Goal: Check status: Check status

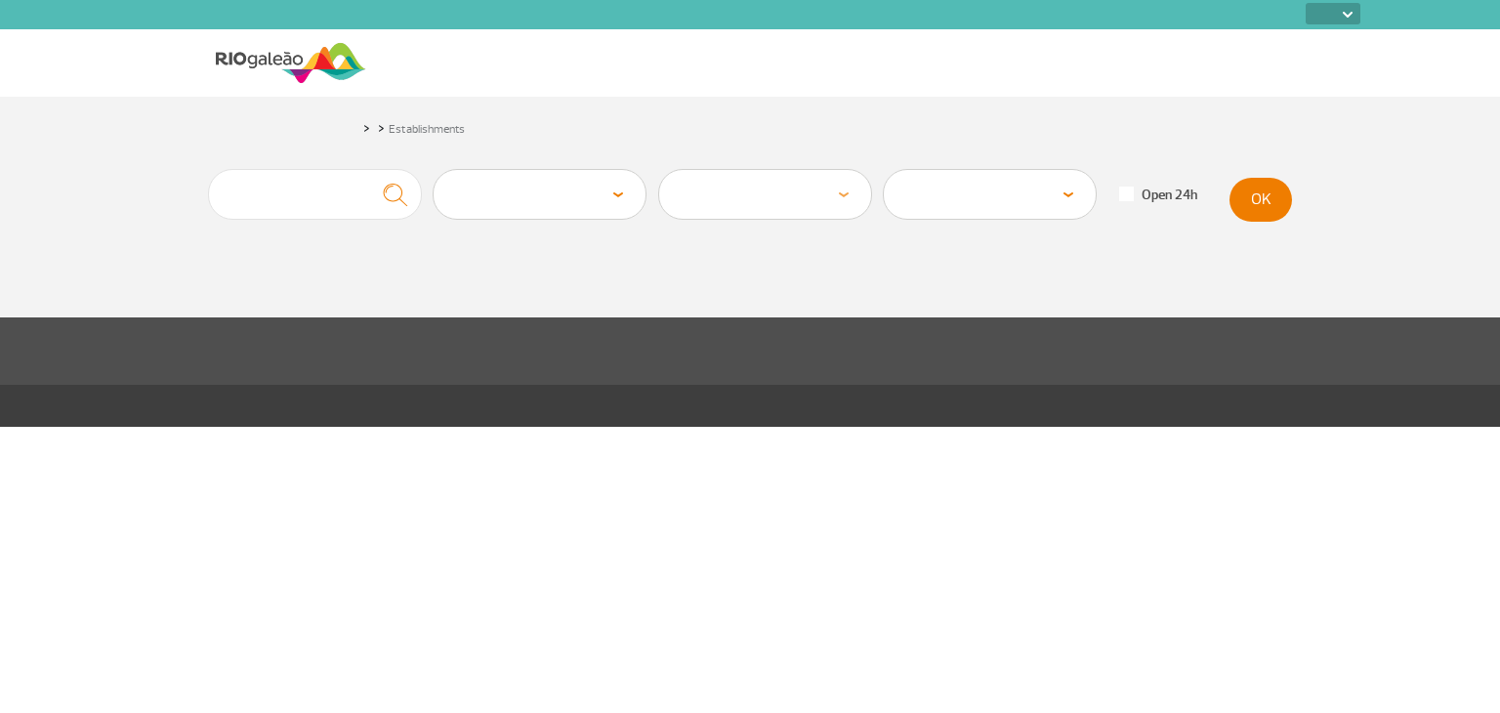
select select
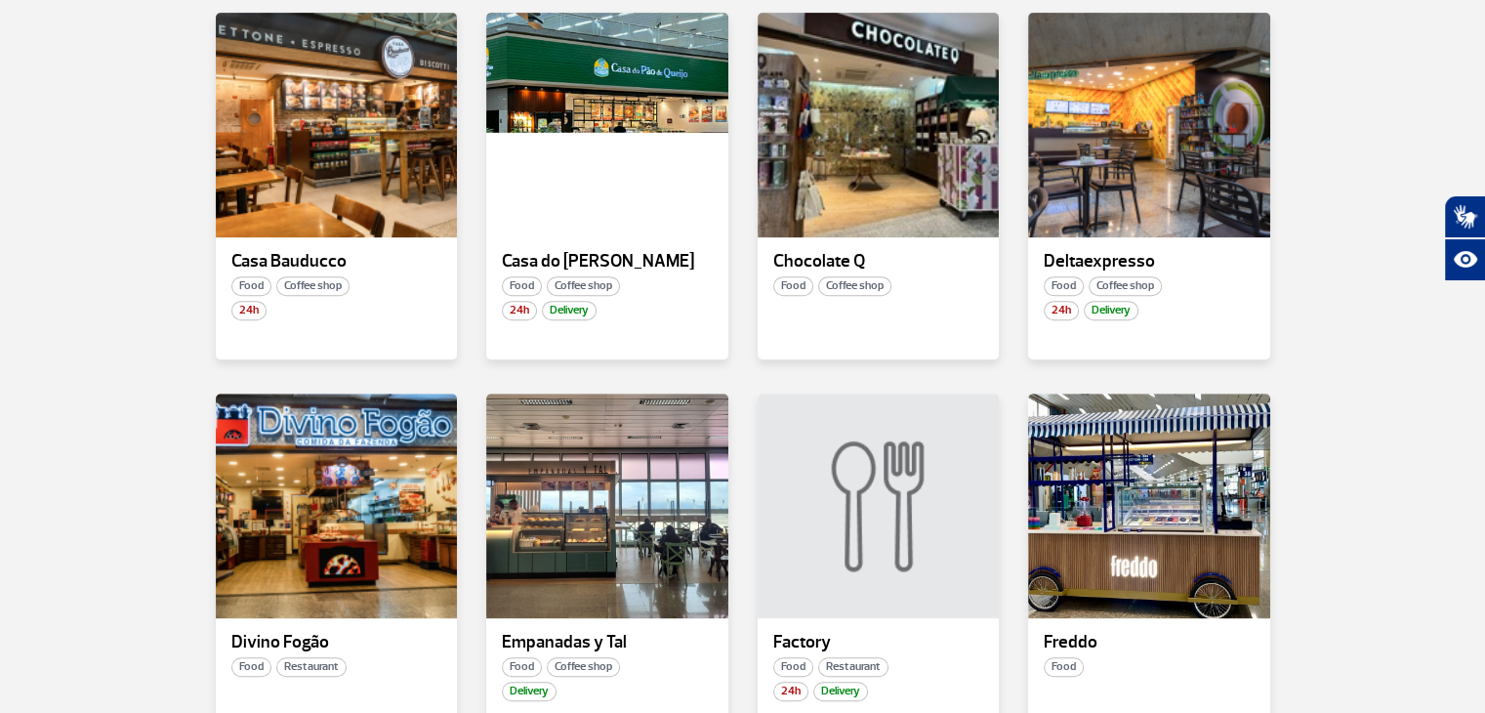
scroll to position [1150, 0]
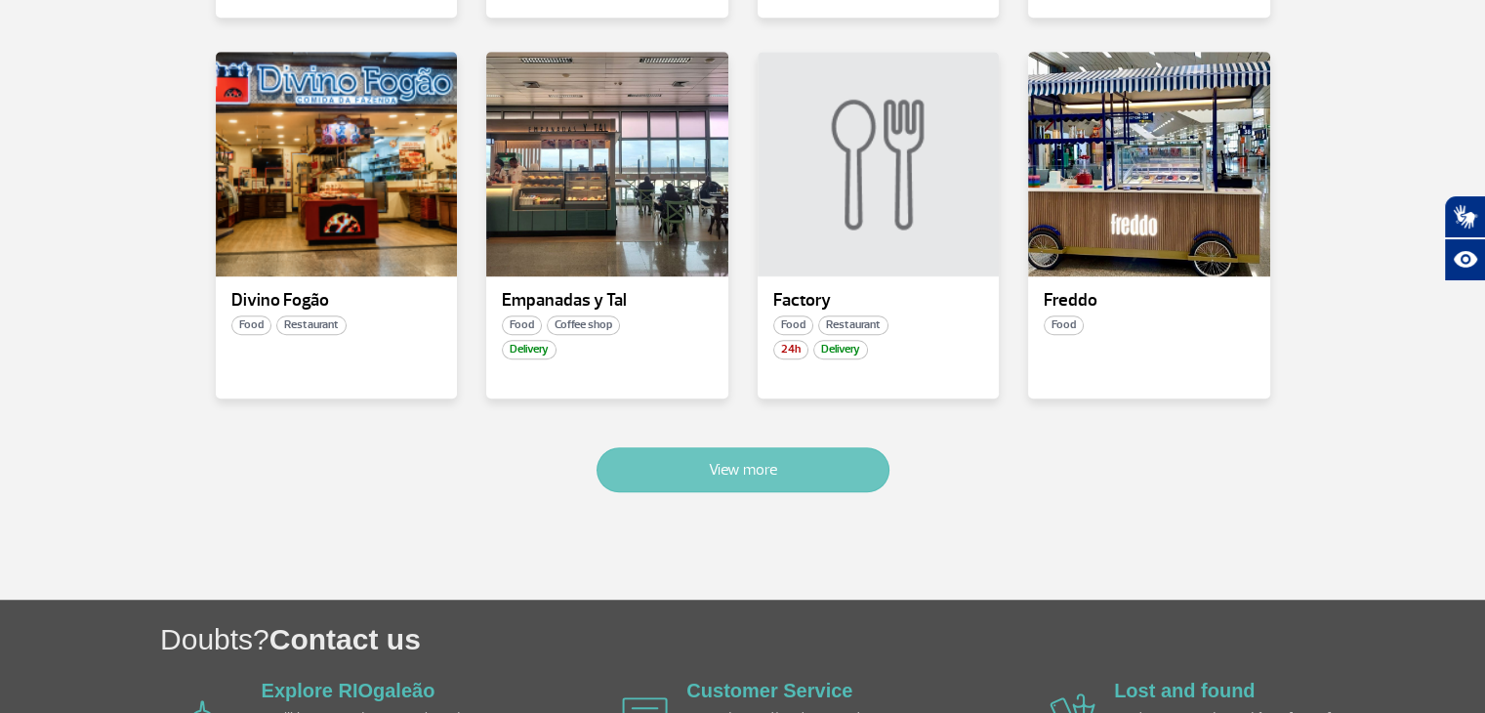
click at [748, 473] on button "View more" at bounding box center [743, 469] width 293 height 45
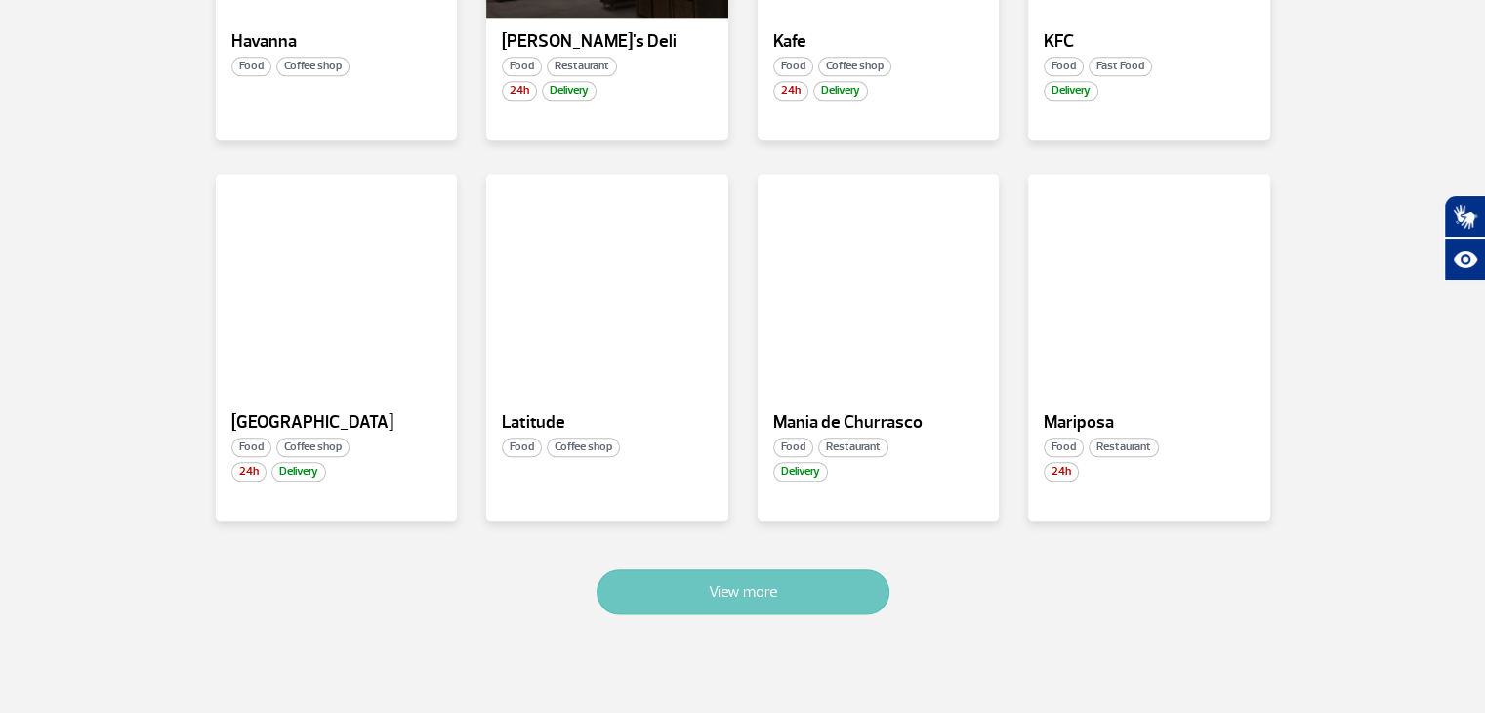
scroll to position [2189, 0]
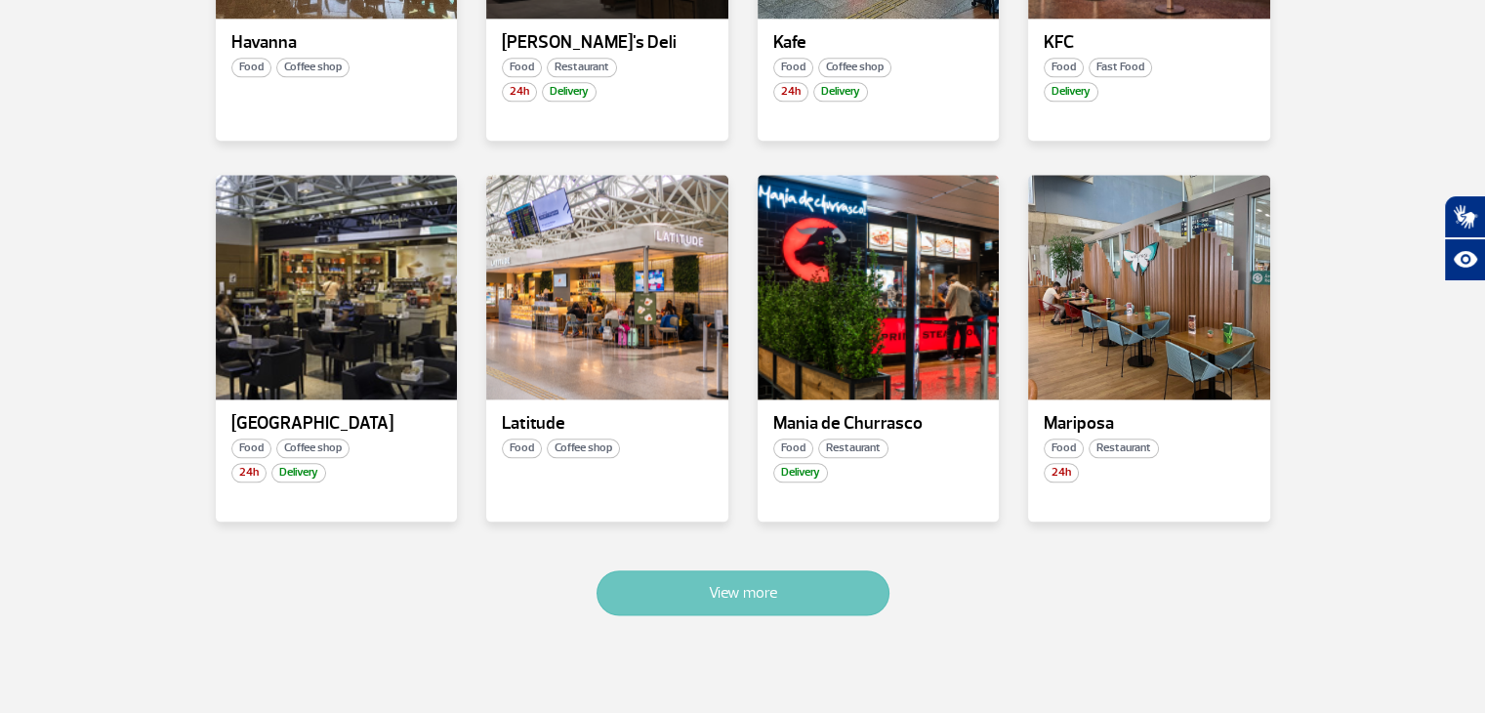
click at [823, 570] on button "View more" at bounding box center [743, 592] width 293 height 45
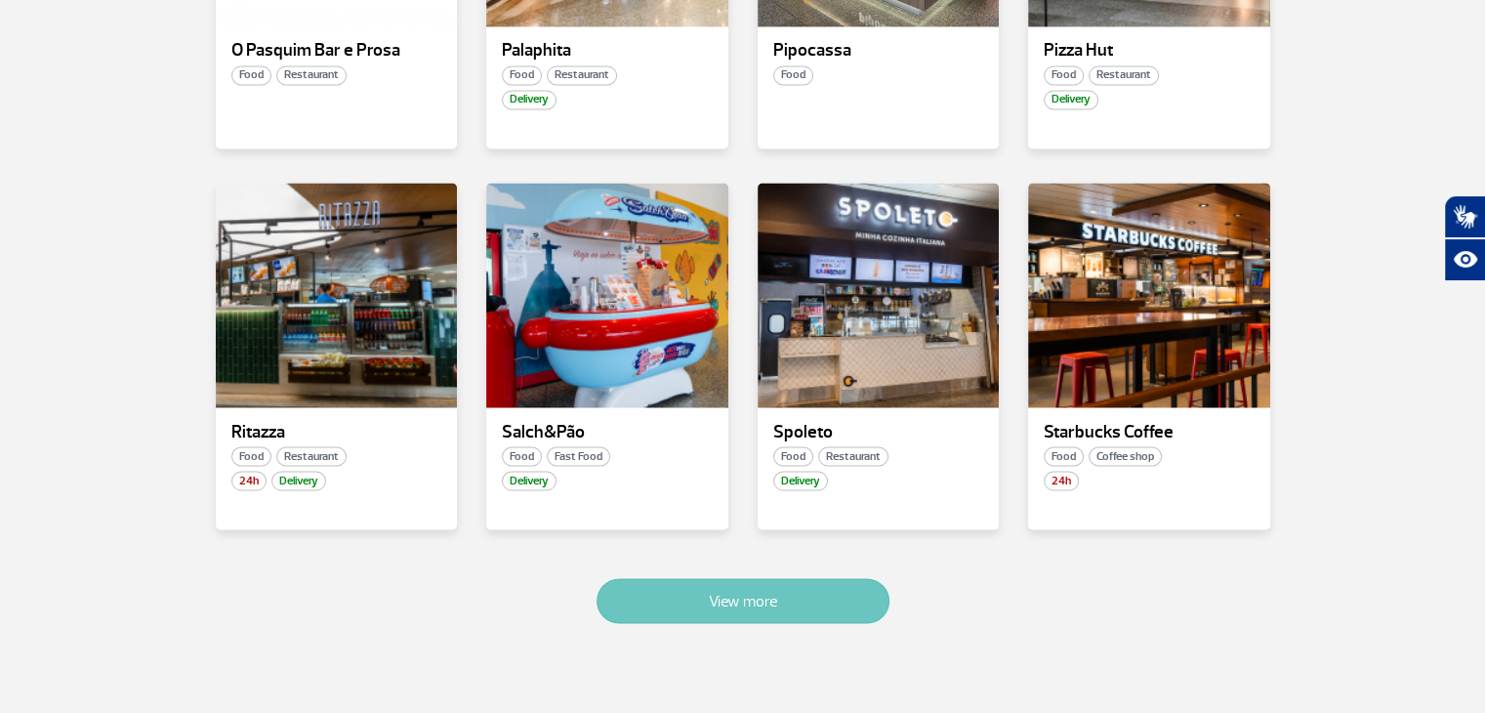
click at [805, 578] on button "View more" at bounding box center [743, 600] width 293 height 45
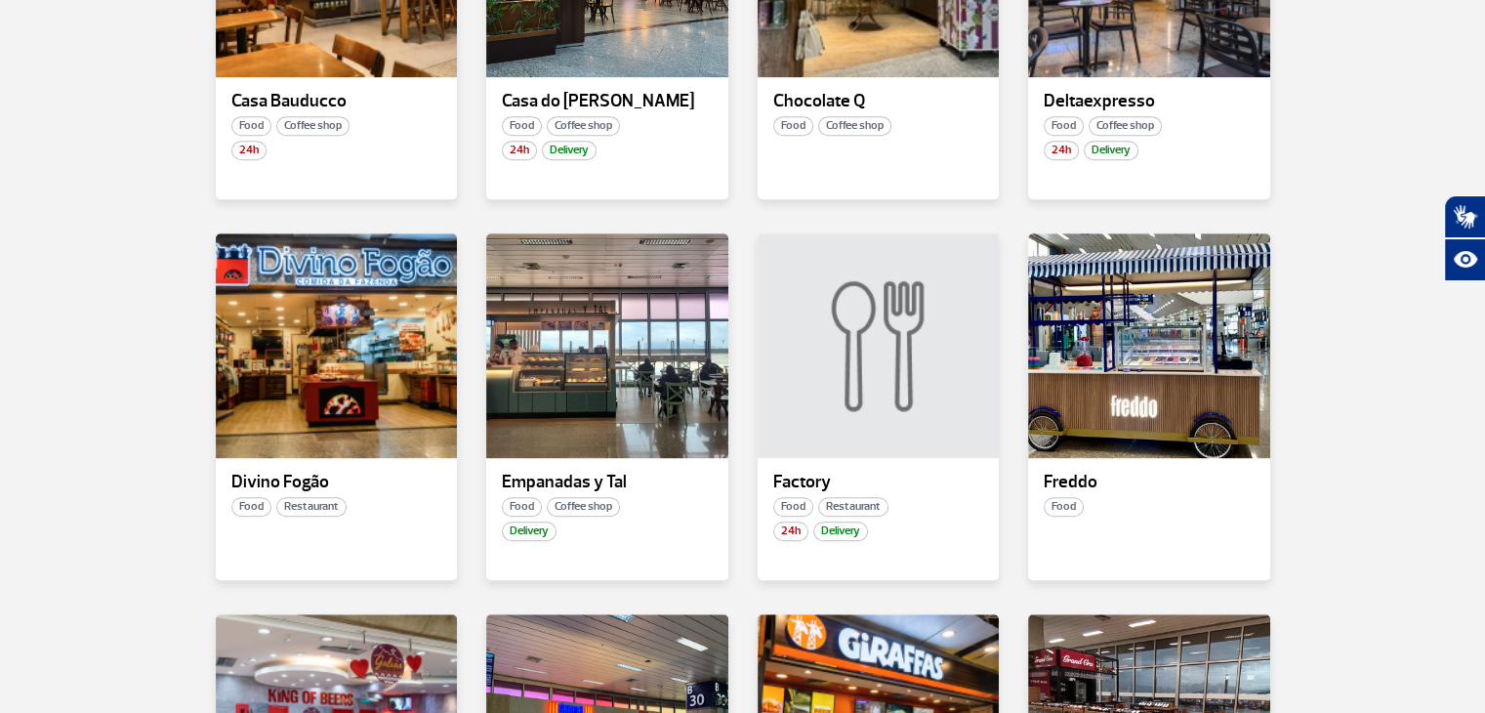
scroll to position [968, 0]
drag, startPoint x: 871, startPoint y: 319, endPoint x: 820, endPoint y: 368, distance: 70.4
click at [820, 368] on div at bounding box center [878, 345] width 246 height 229
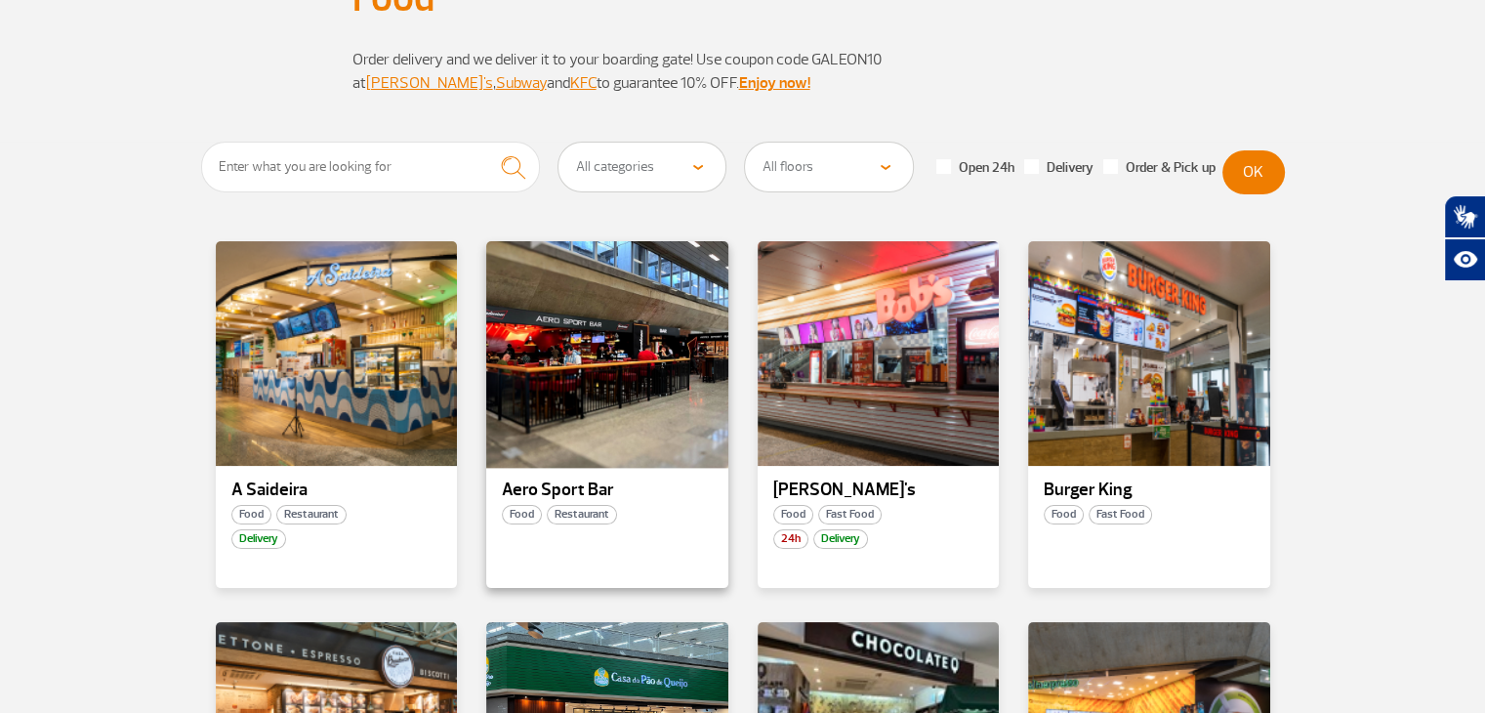
scroll to position [207, 0]
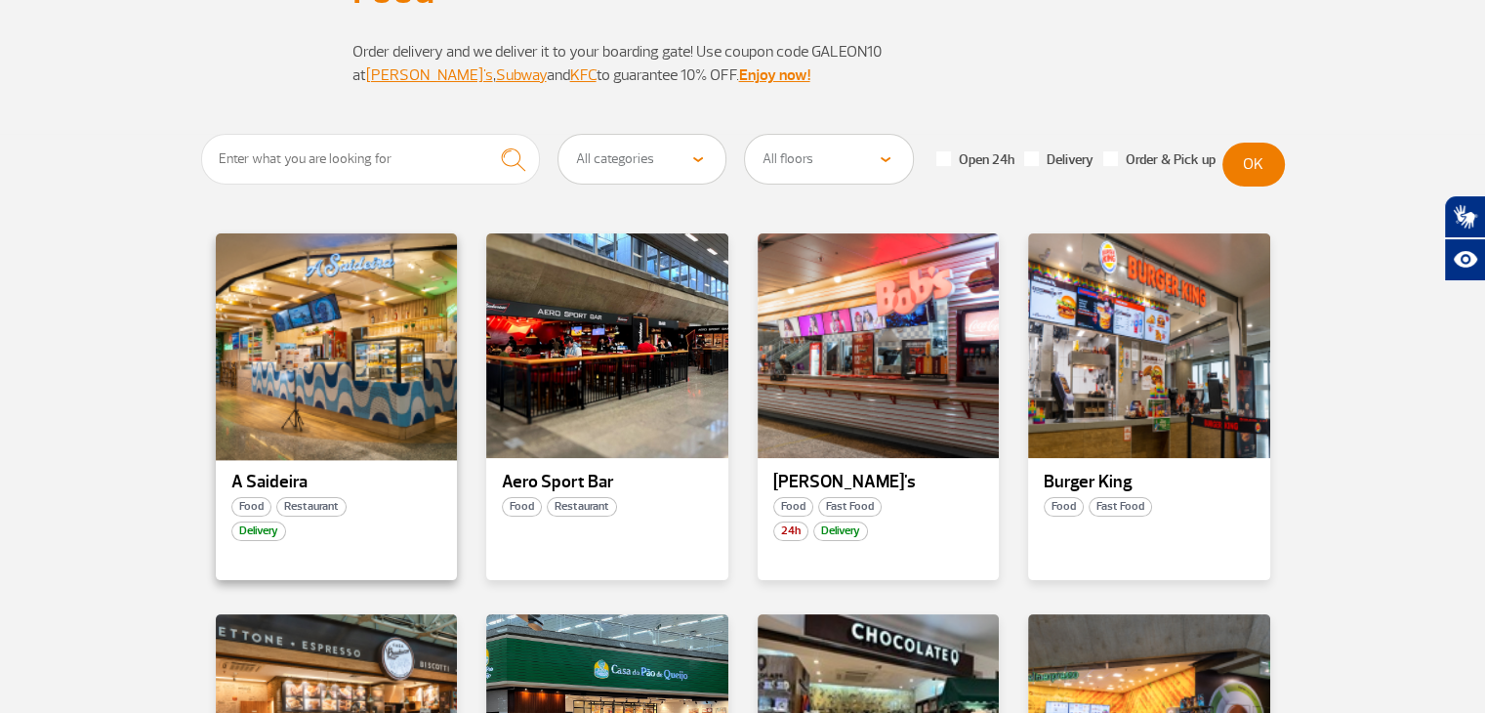
click at [371, 372] on div at bounding box center [336, 345] width 246 height 229
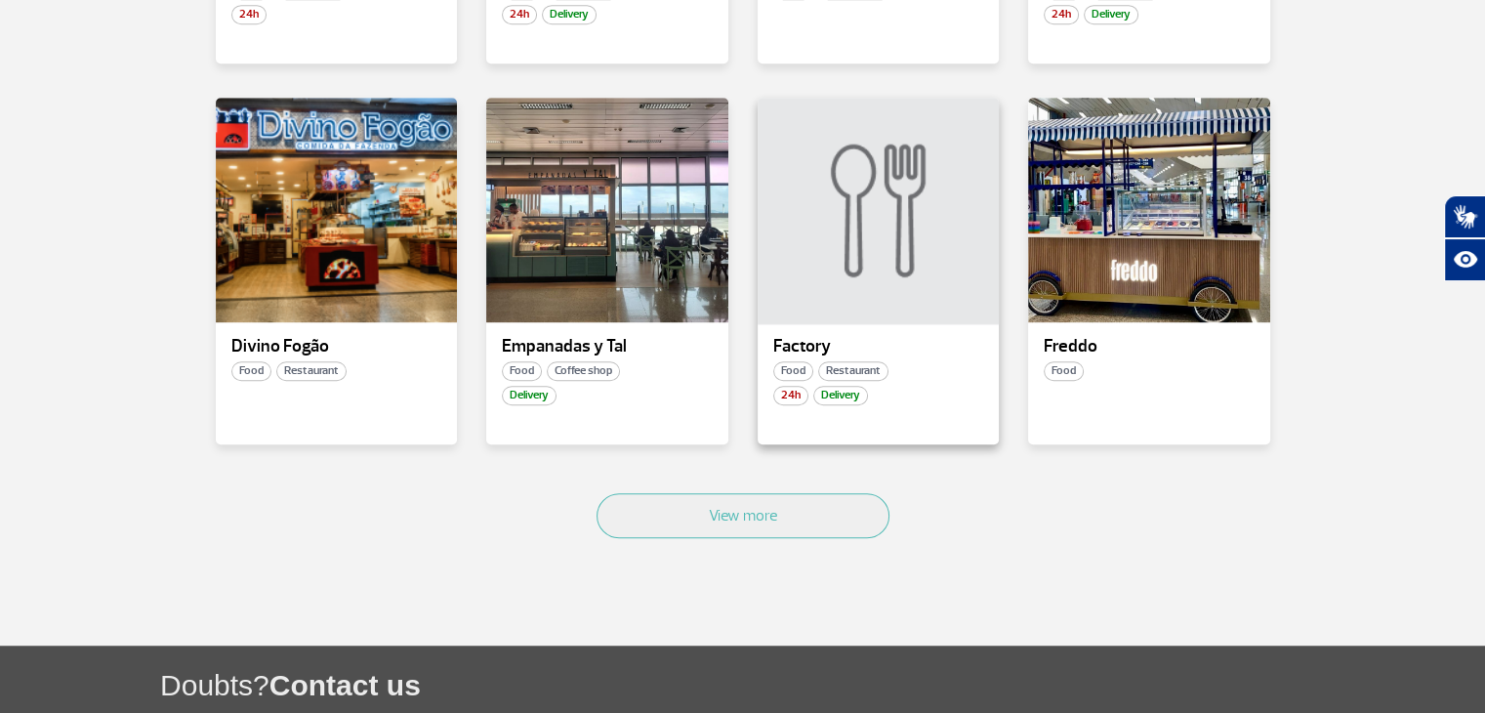
scroll to position [1109, 0]
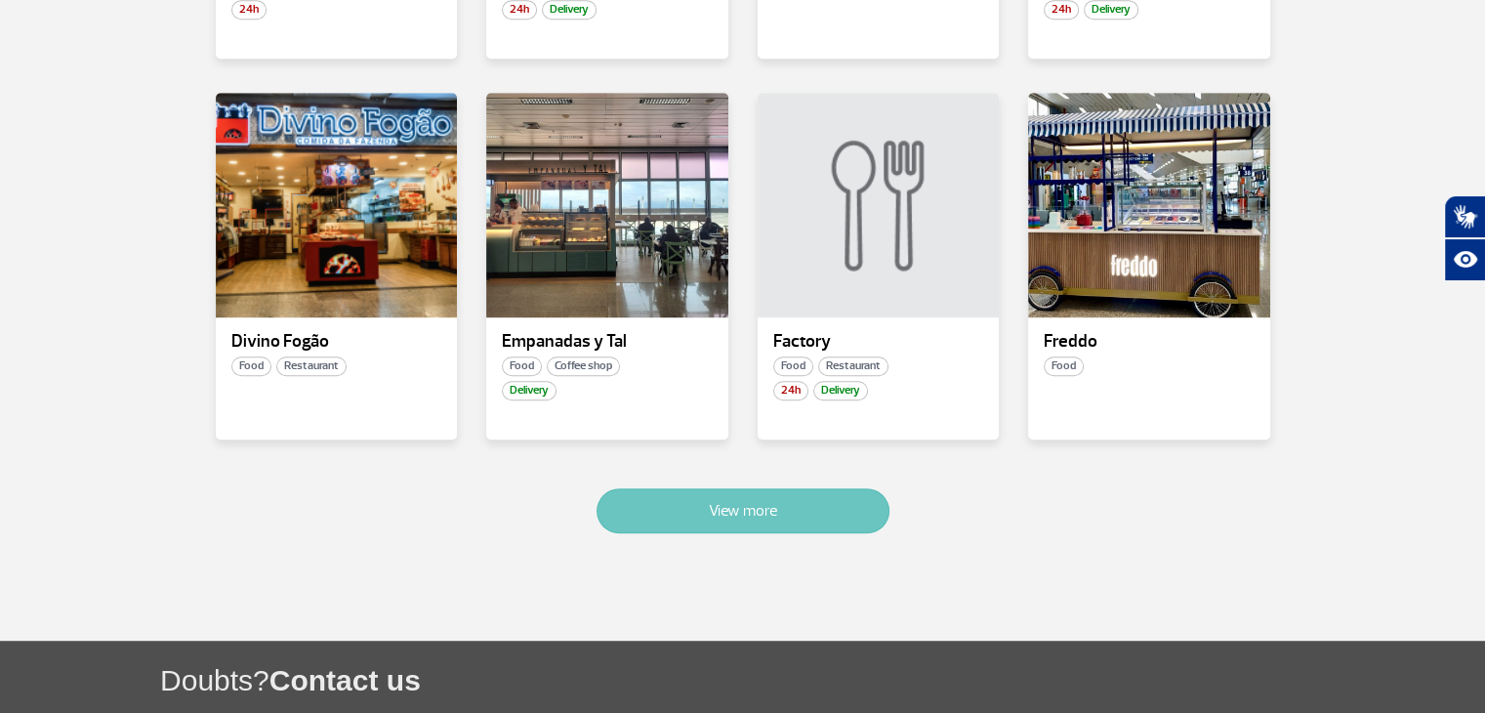
click at [697, 508] on button "View more" at bounding box center [743, 510] width 293 height 45
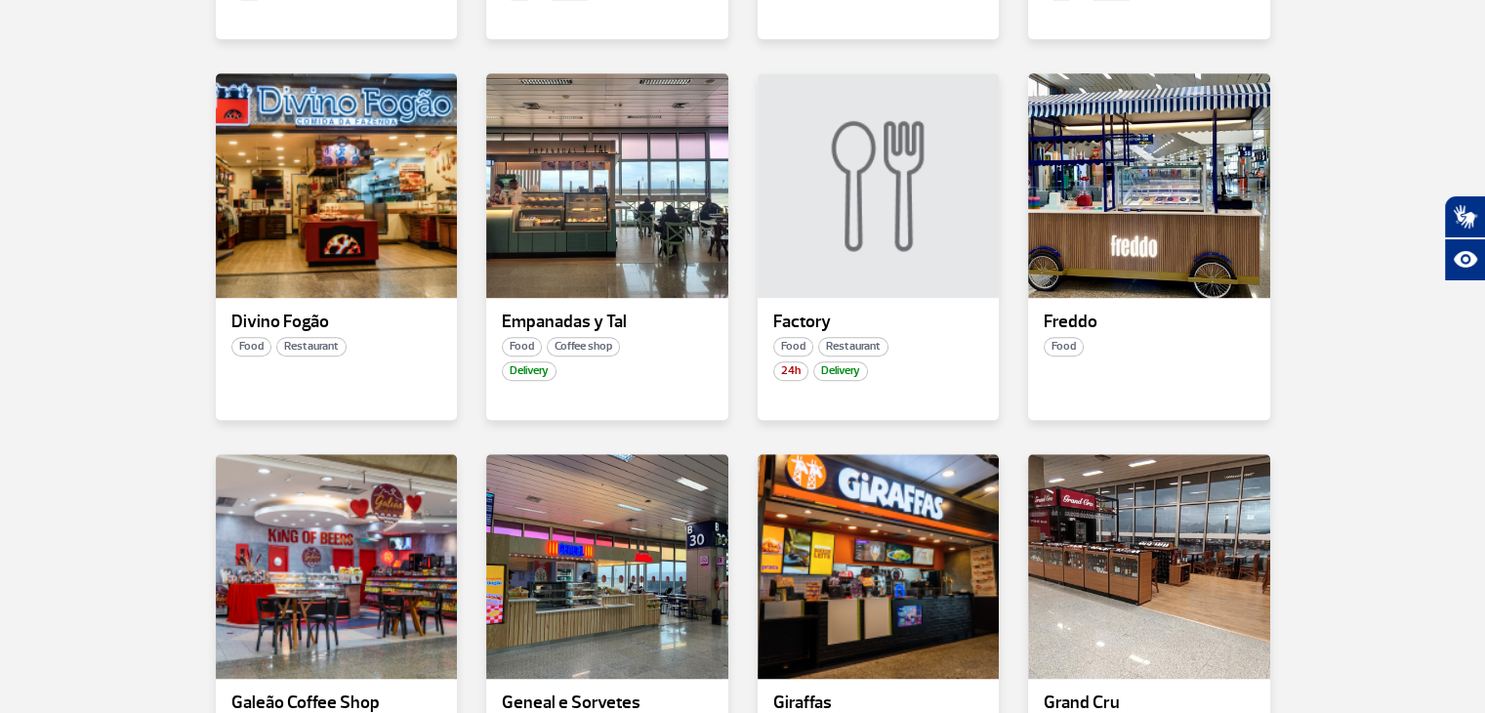
scroll to position [2250, 0]
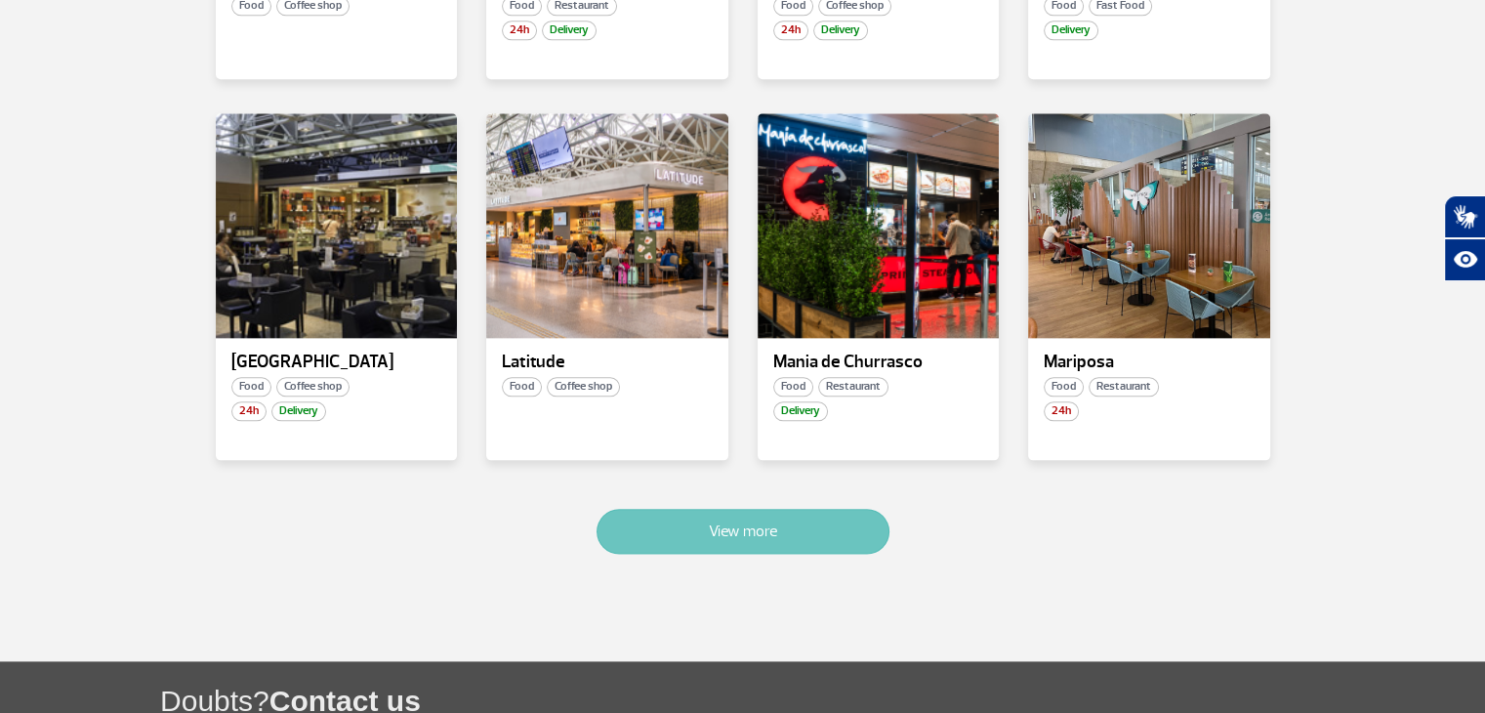
click at [796, 509] on button "View more" at bounding box center [743, 531] width 293 height 45
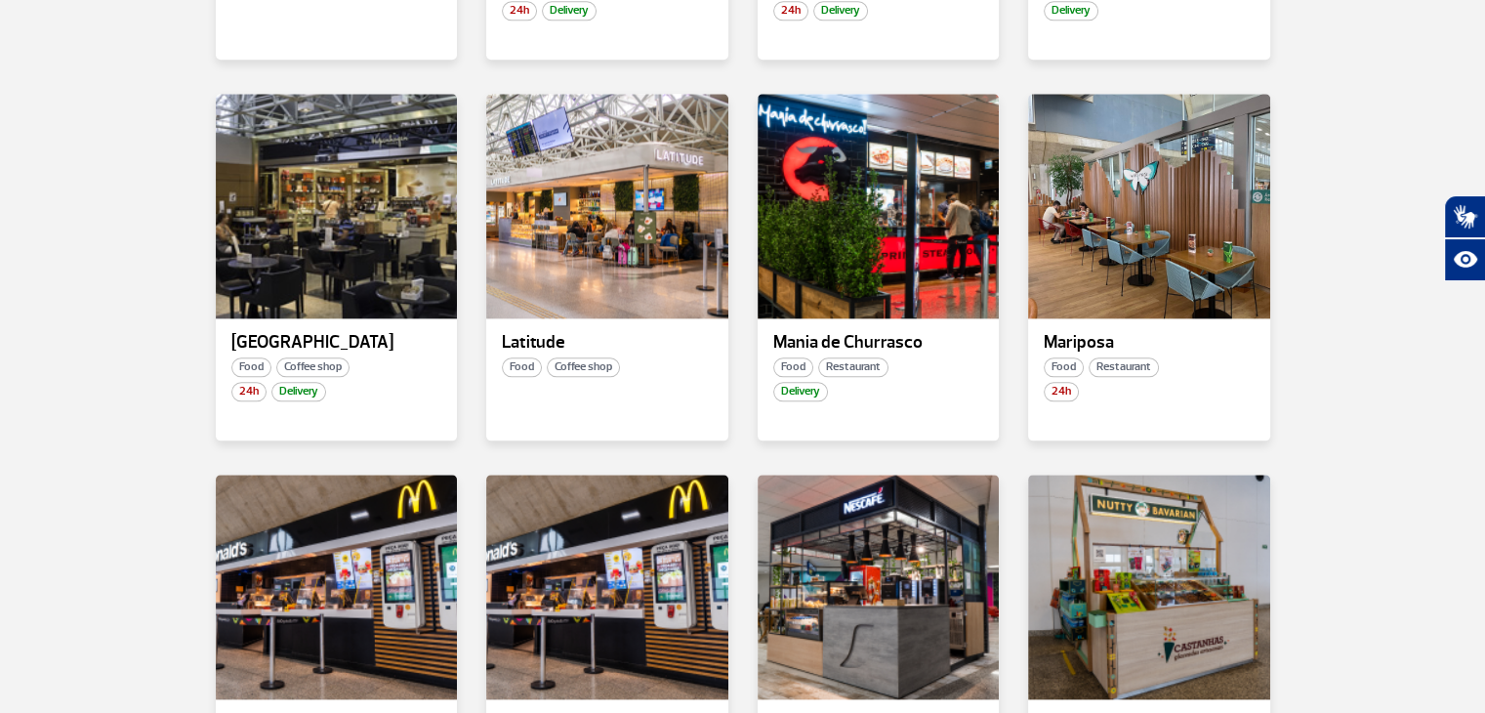
scroll to position [3394, 0]
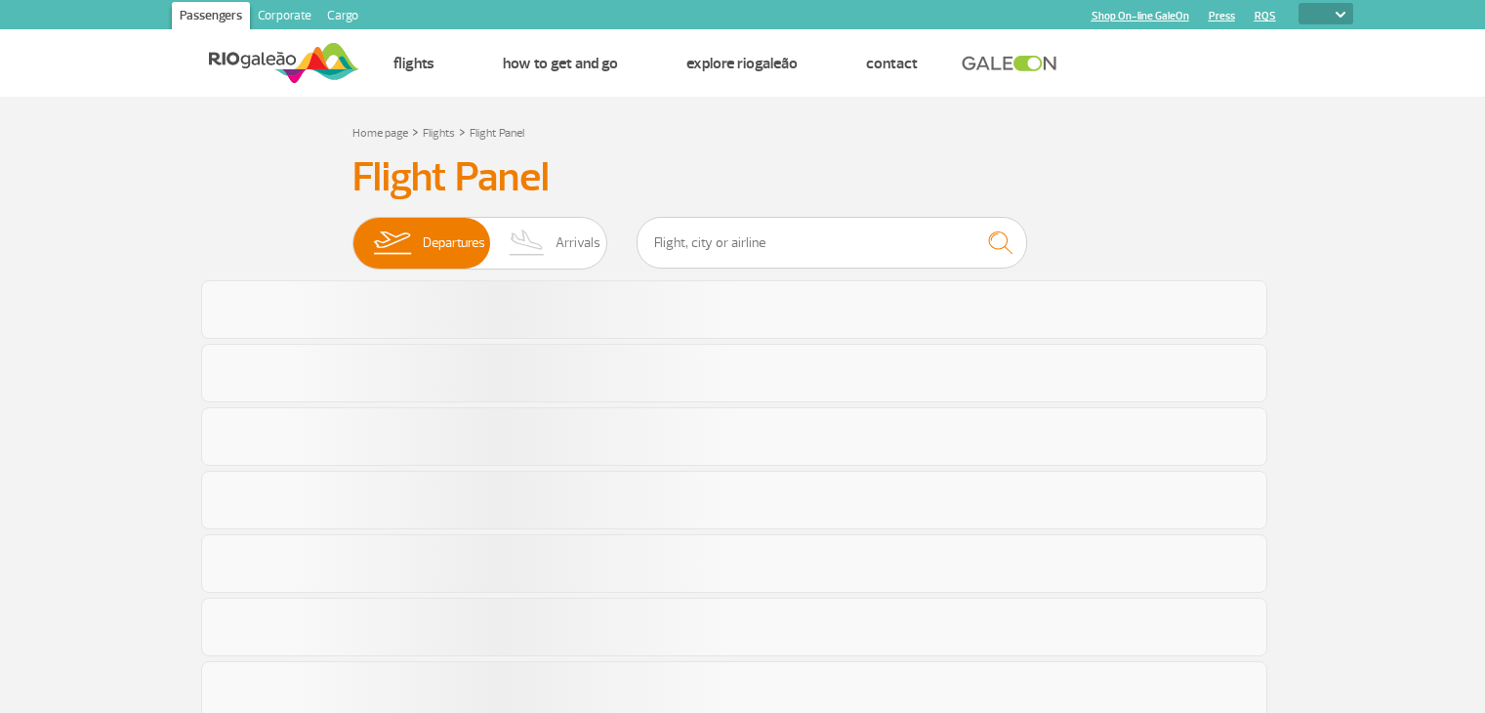
select select
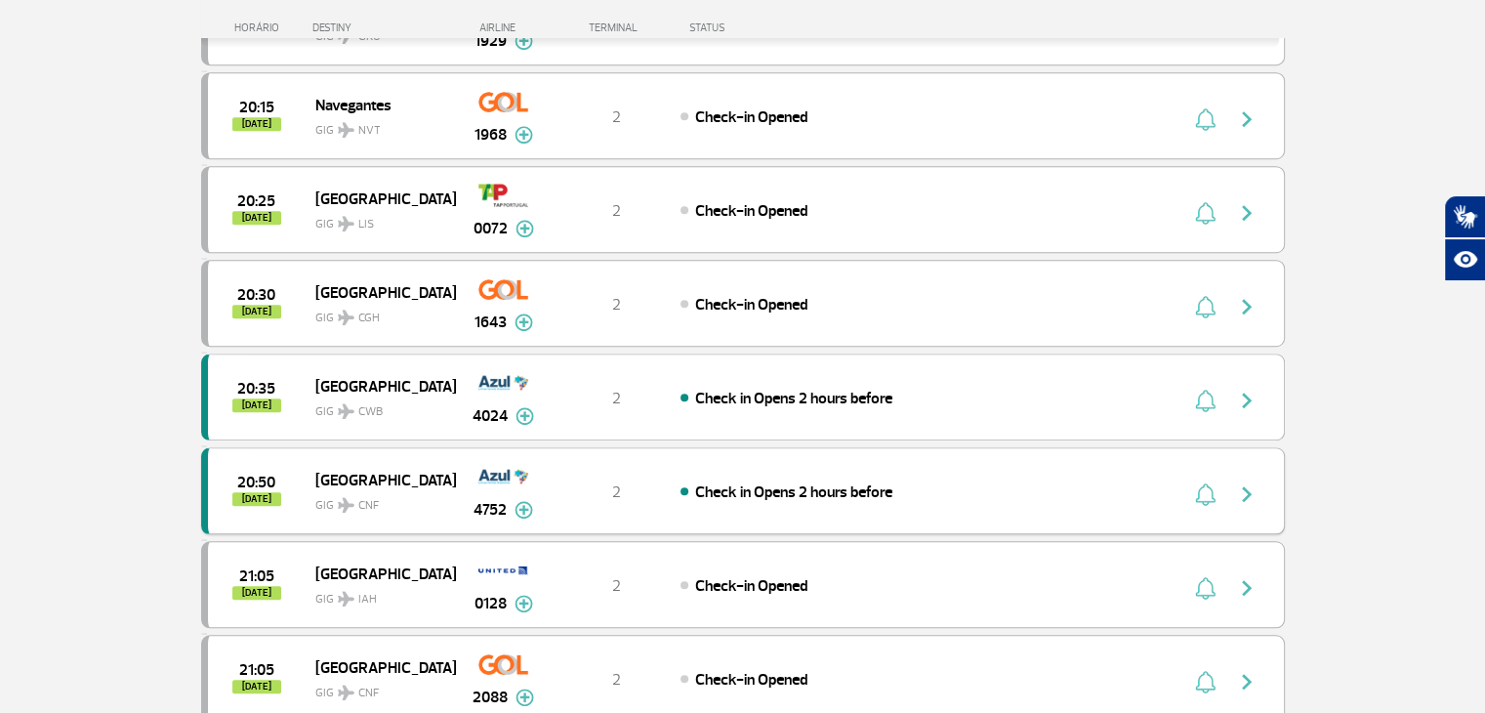
scroll to position [1394, 0]
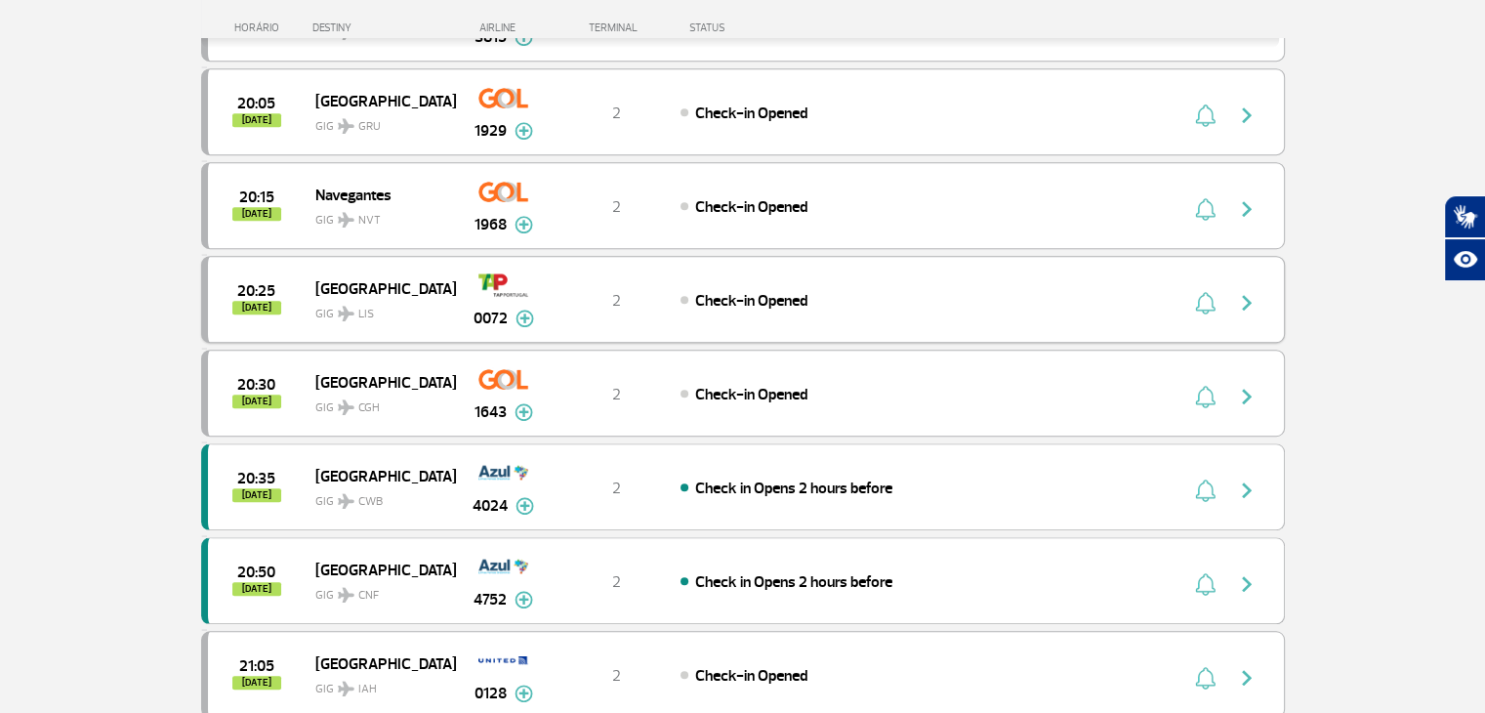
click at [1252, 291] on img "button" at bounding box center [1246, 302] width 23 height 23
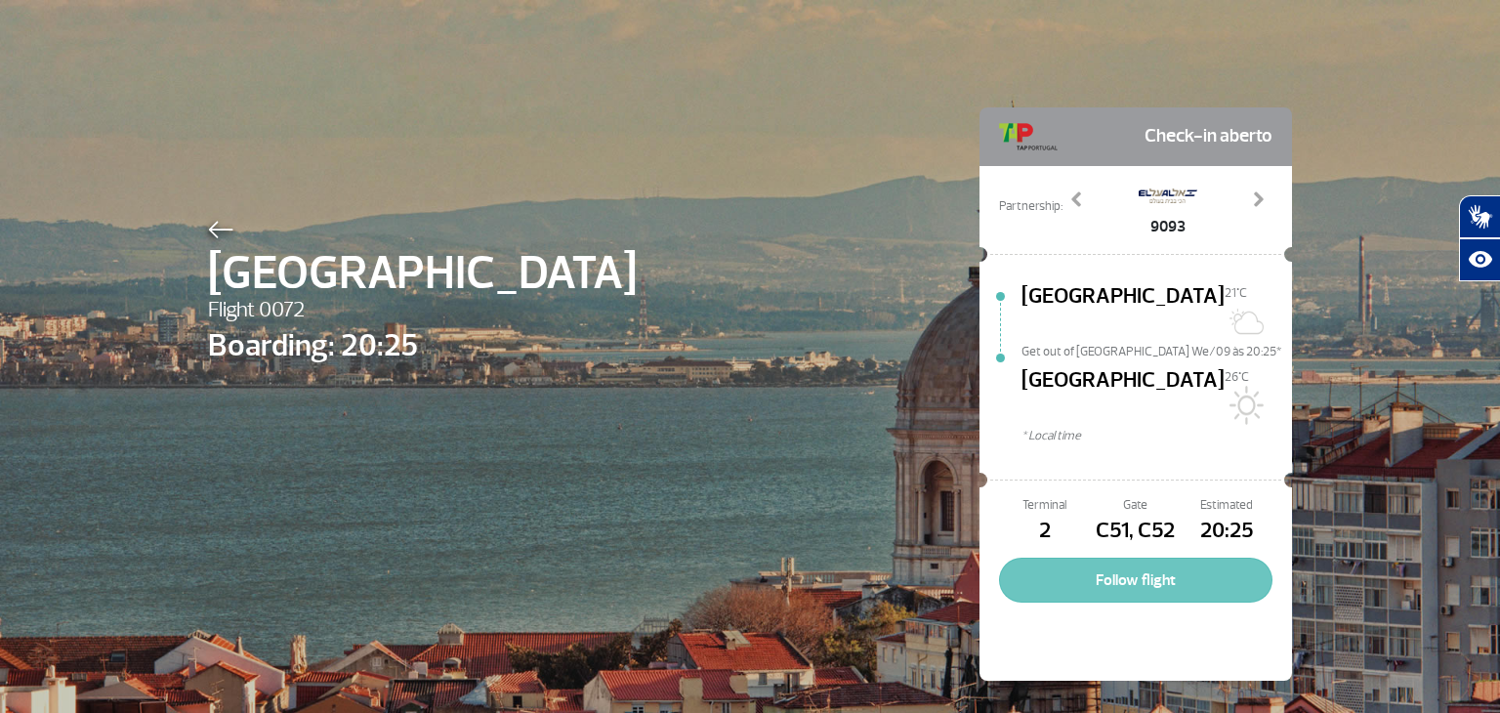
click at [1251, 557] on button "Follow flight" at bounding box center [1135, 579] width 273 height 45
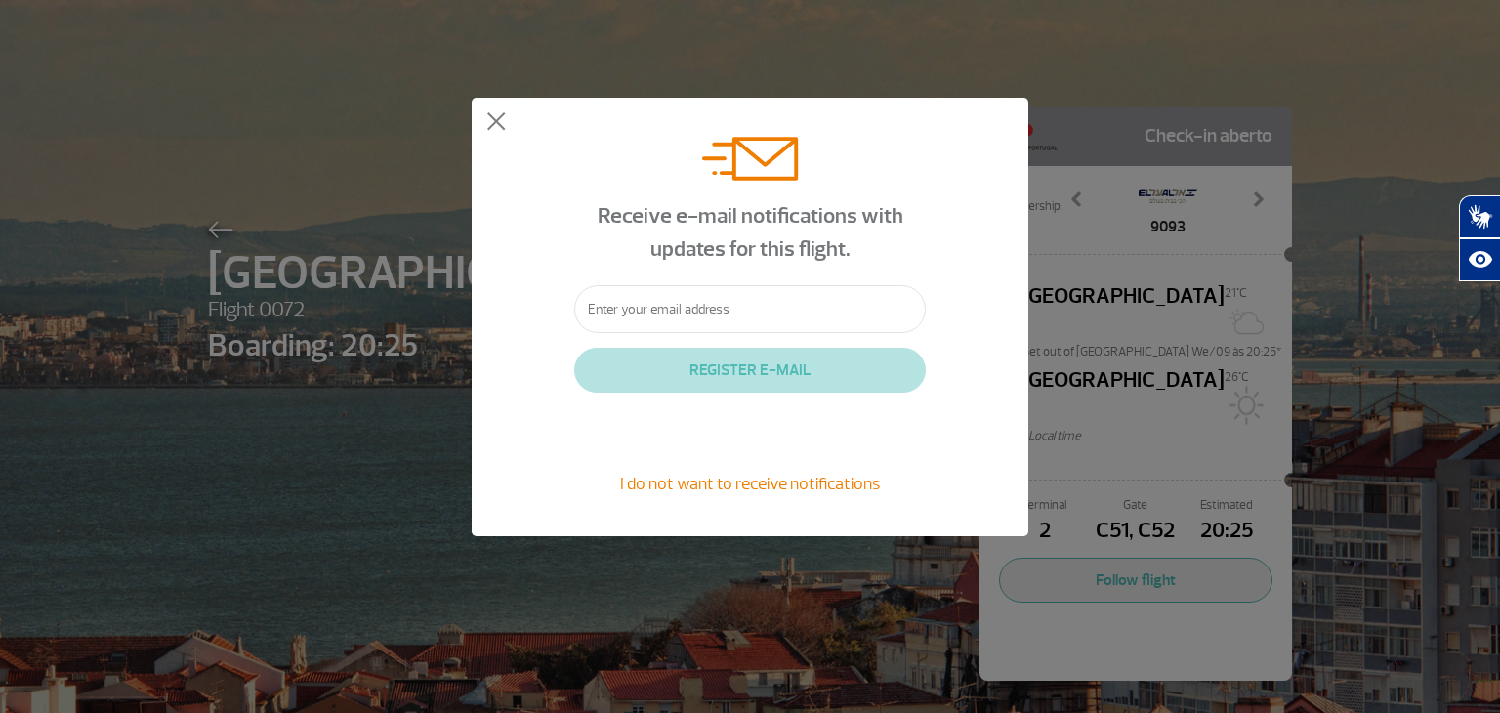
click at [627, 325] on input "text" at bounding box center [749, 309] width 351 height 48
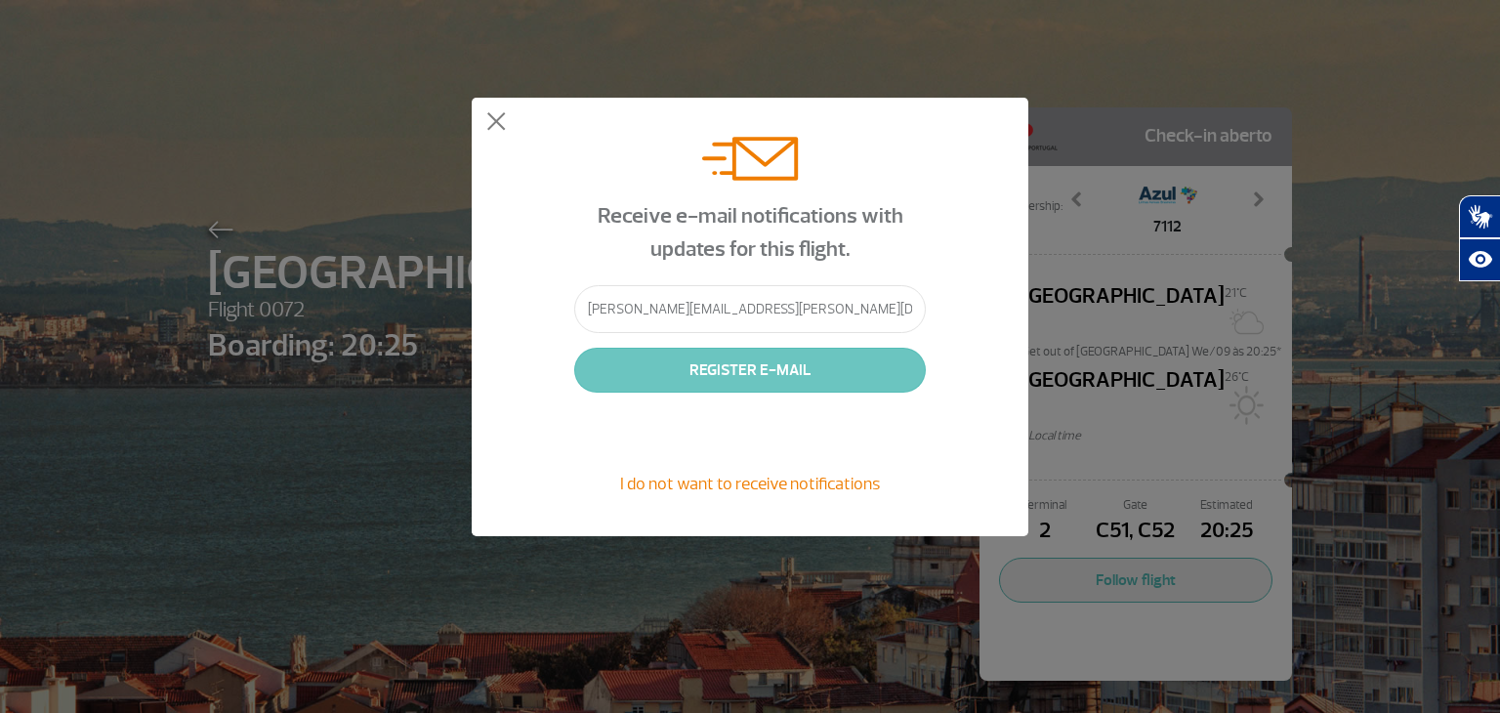
type input "kim.dulon@clubmed.com"
click at [772, 370] on button "REGISTER E-MAIL" at bounding box center [749, 370] width 351 height 45
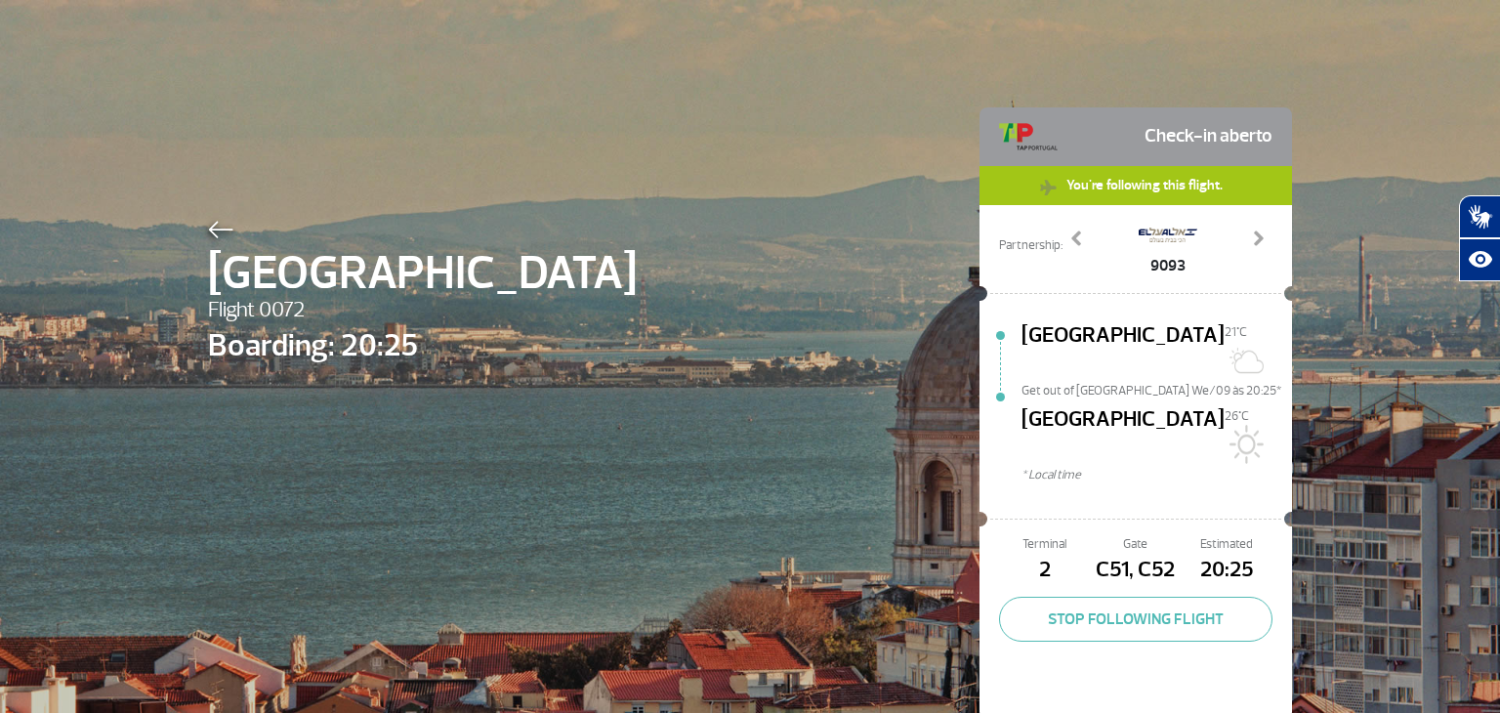
click at [1230, 233] on div "9093" at bounding box center [1167, 246] width 210 height 62
click at [1250, 232] on span at bounding box center [1258, 238] width 20 height 20
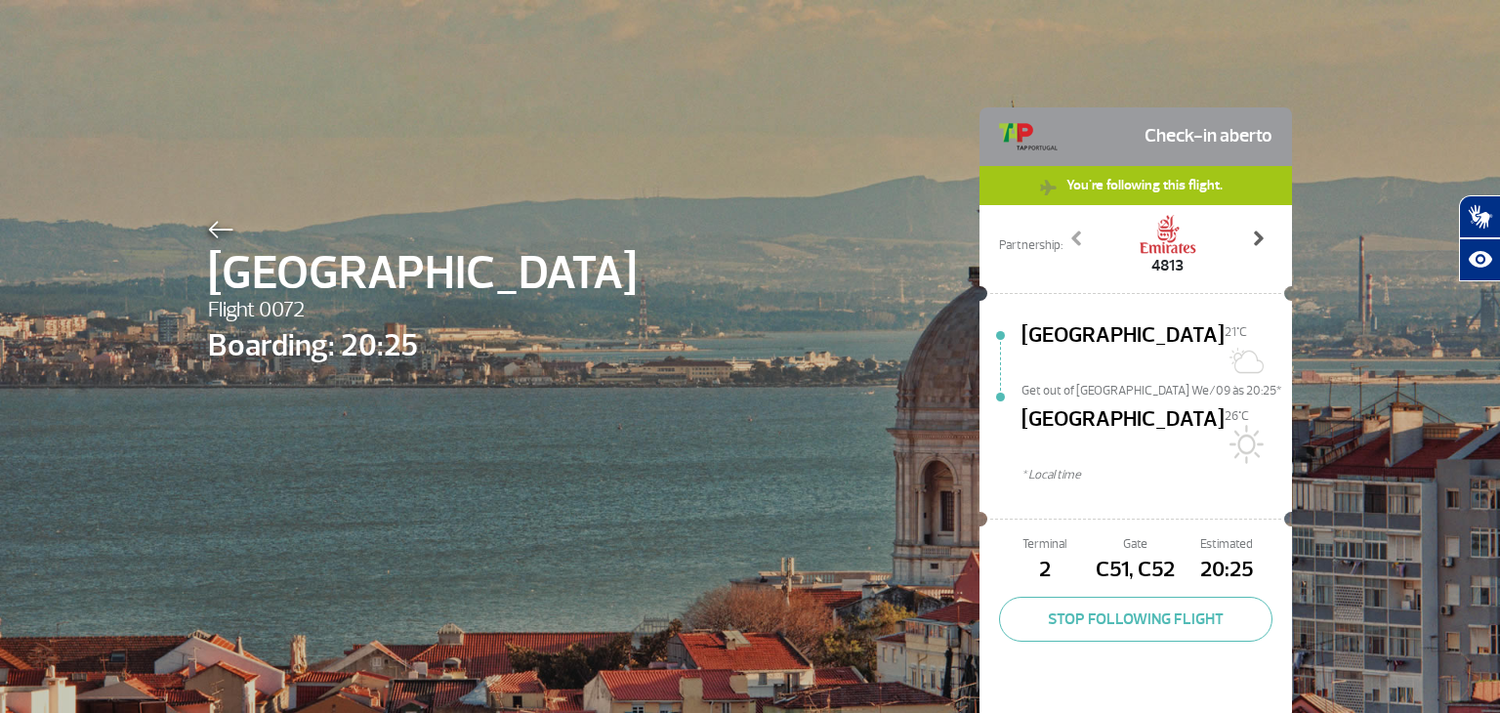
click at [1250, 232] on span at bounding box center [1258, 238] width 20 height 20
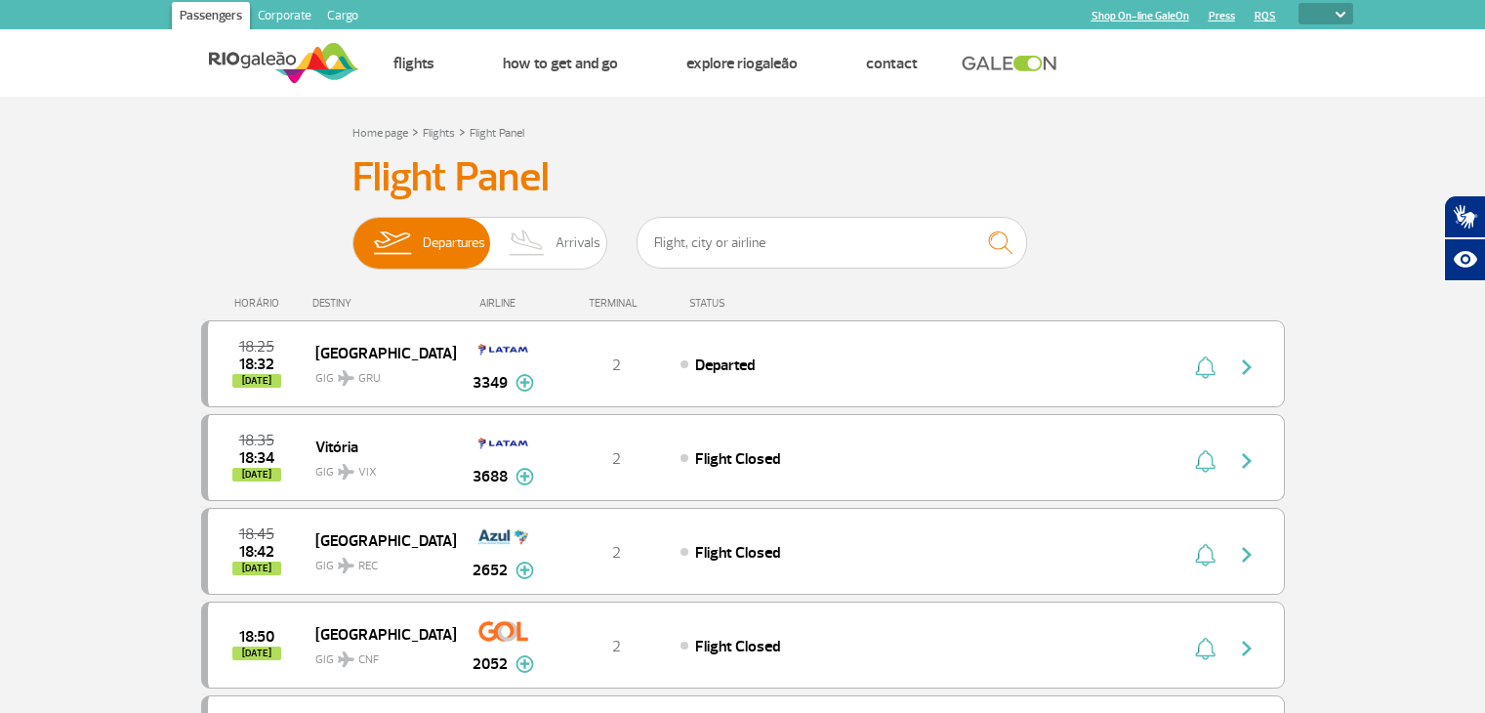
select select
